Goal: Task Accomplishment & Management: Manage account settings

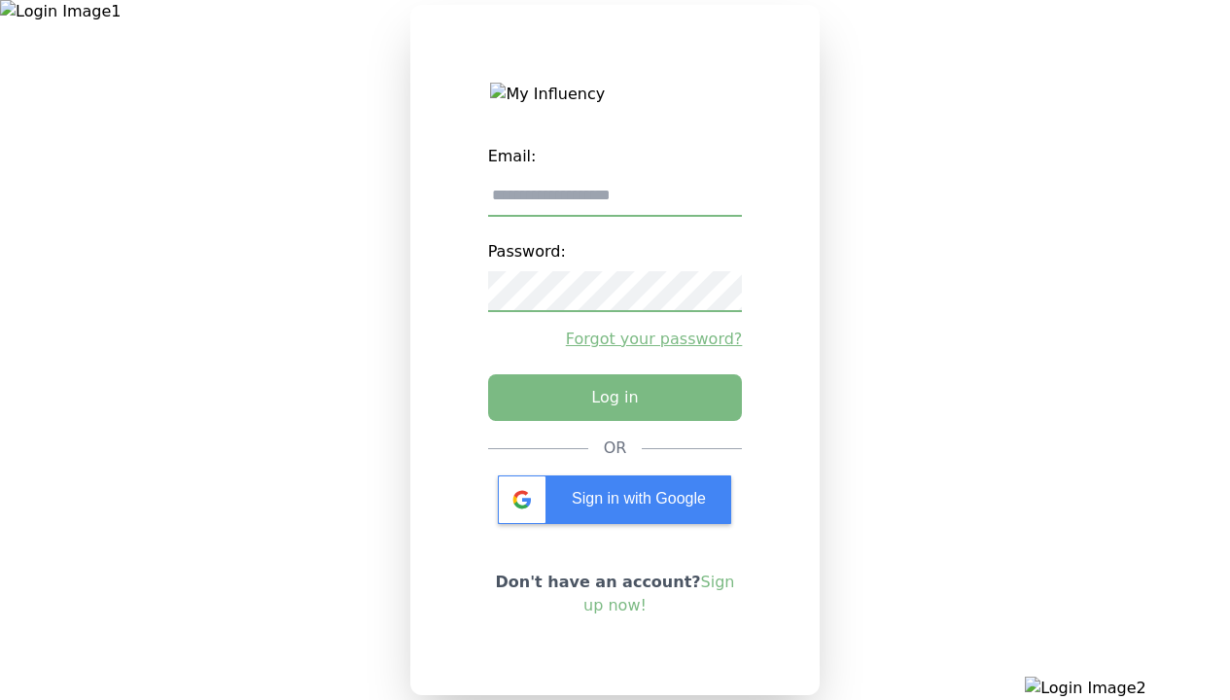
click at [614, 203] on input "email" at bounding box center [615, 196] width 255 height 41
type input "**********"
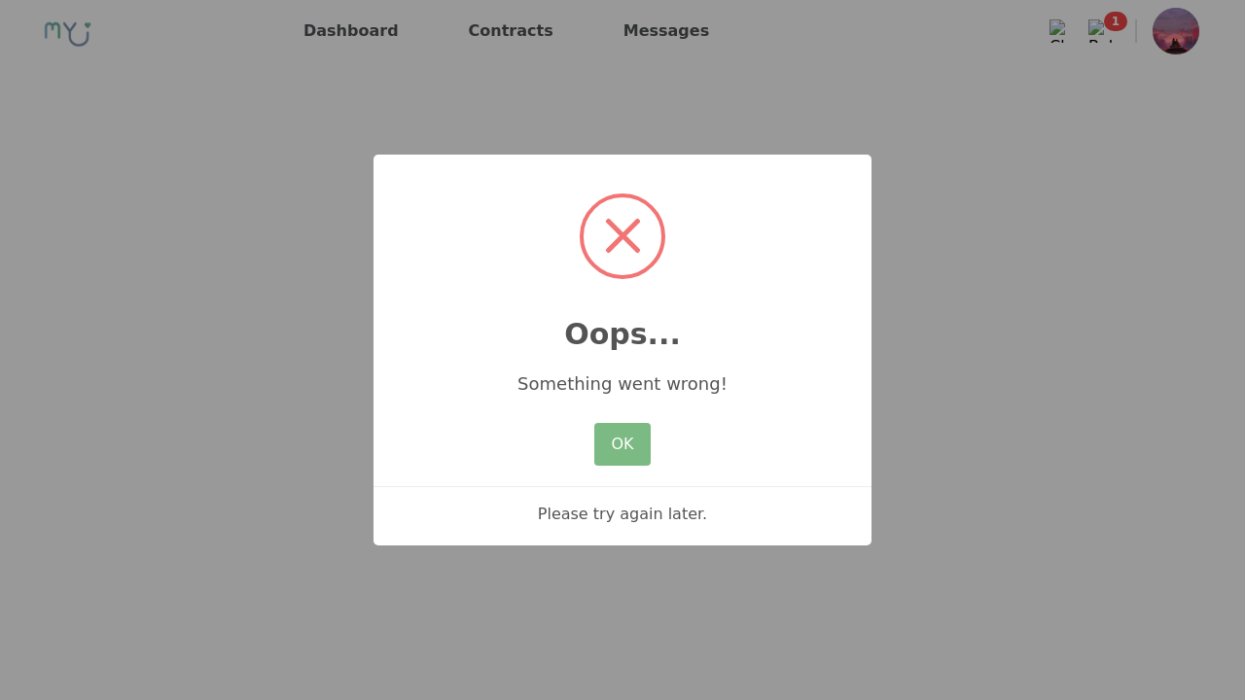
click at [554, 440] on div "× Oops... Something went wrong! OK No Cancel Please try again later." at bounding box center [622, 350] width 498 height 391
click at [600, 438] on button "OK" at bounding box center [622, 444] width 56 height 43
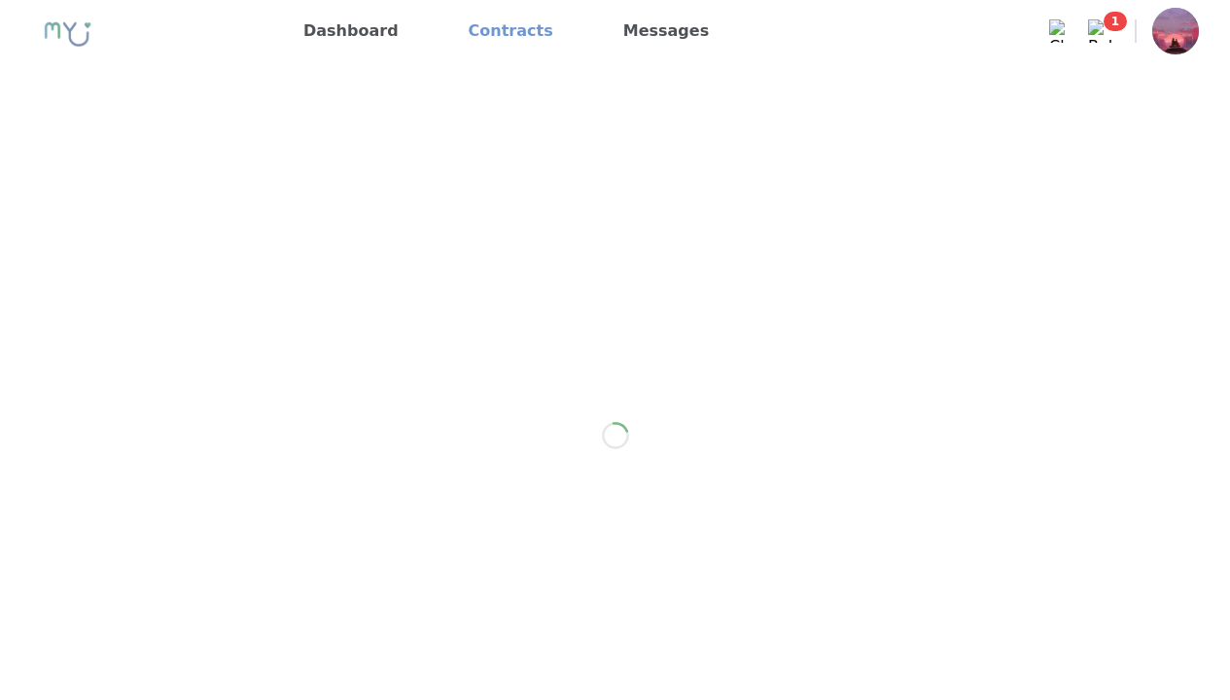
click at [509, 40] on link "Contracts" at bounding box center [511, 31] width 100 height 31
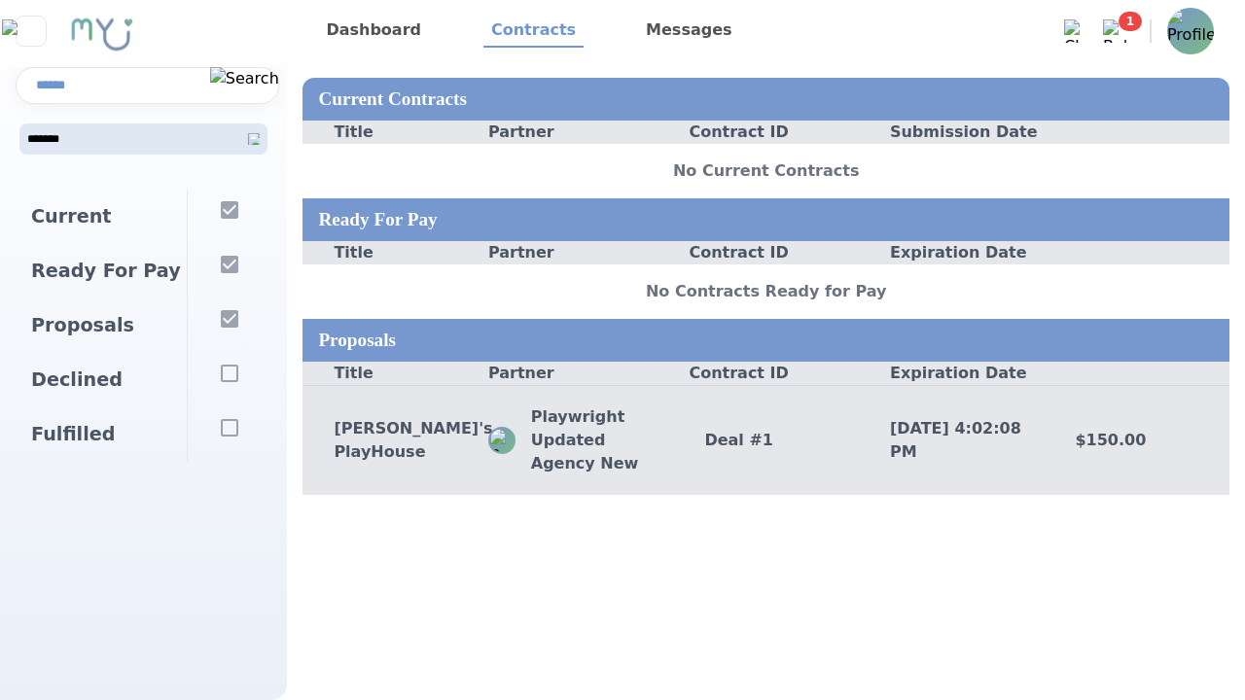
click at [660, 446] on p "Playwright Updated Agency New" at bounding box center [594, 440] width 158 height 70
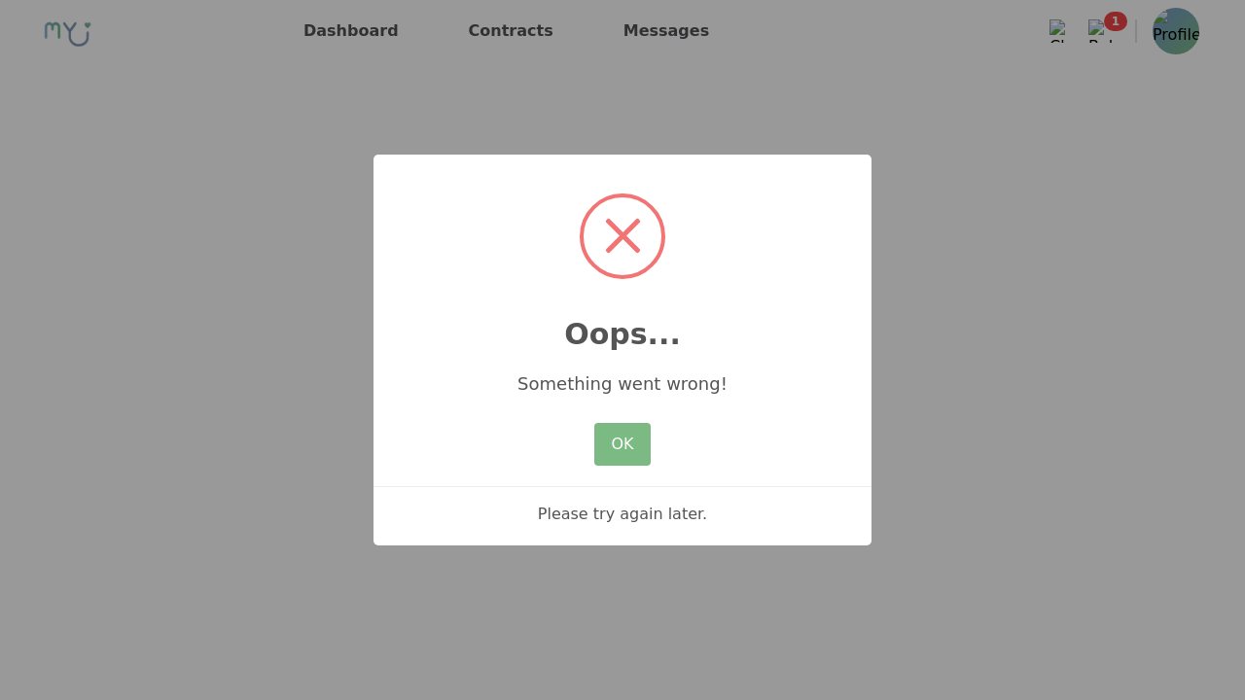
click at [622, 443] on button "OK" at bounding box center [622, 444] width 56 height 43
